Goal: Task Accomplishment & Management: Manage account settings

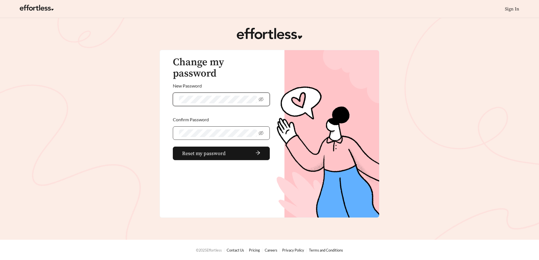
click at [191, 126] on span at bounding box center [221, 133] width 97 height 14
click at [263, 93] on span at bounding box center [221, 100] width 97 height 14
click at [261, 99] on icon "eye-invisible" at bounding box center [261, 99] width 1 height 1
click at [261, 131] on icon "eye-invisible" at bounding box center [260, 133] width 5 height 5
click at [214, 150] on span "Reset my password" at bounding box center [203, 154] width 43 height 8
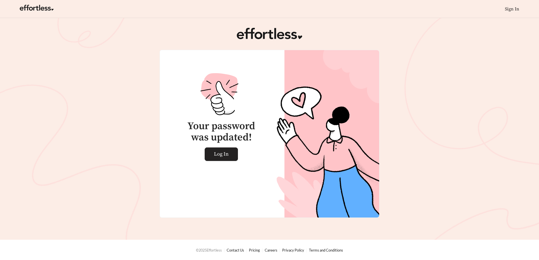
click at [219, 152] on span "Log In" at bounding box center [221, 154] width 15 height 13
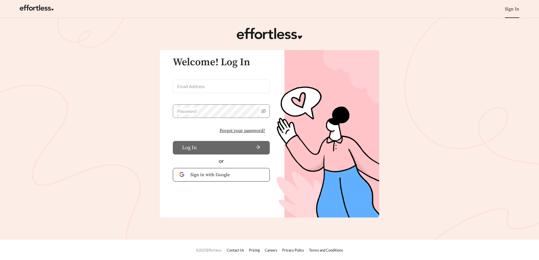
type input "**********"
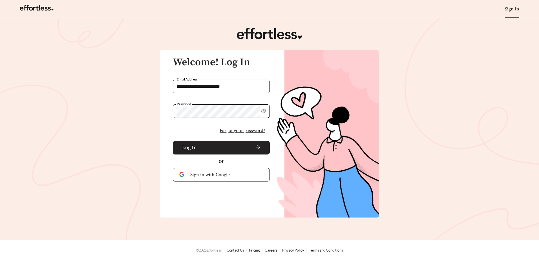
click at [217, 152] on button "Log In" at bounding box center [221, 148] width 97 height 14
